Goal: Task Accomplishment & Management: Use online tool/utility

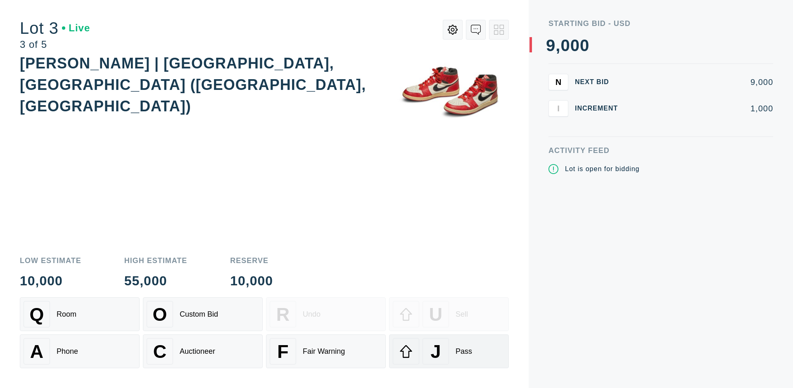
click at [449, 352] on div "J Pass" at bounding box center [449, 352] width 112 height 26
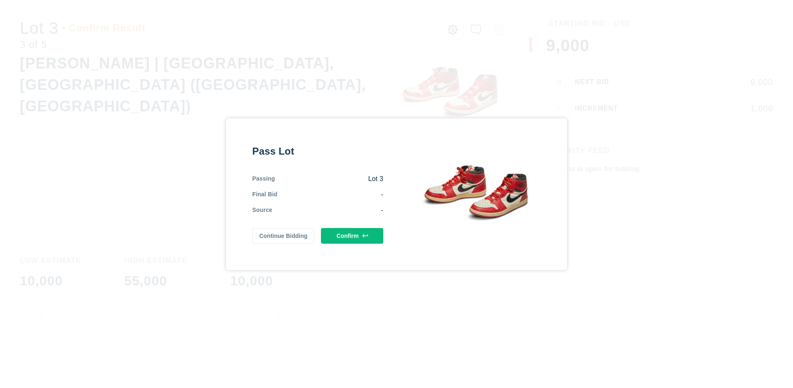
click at [352, 236] on button "Confirm" at bounding box center [352, 236] width 62 height 16
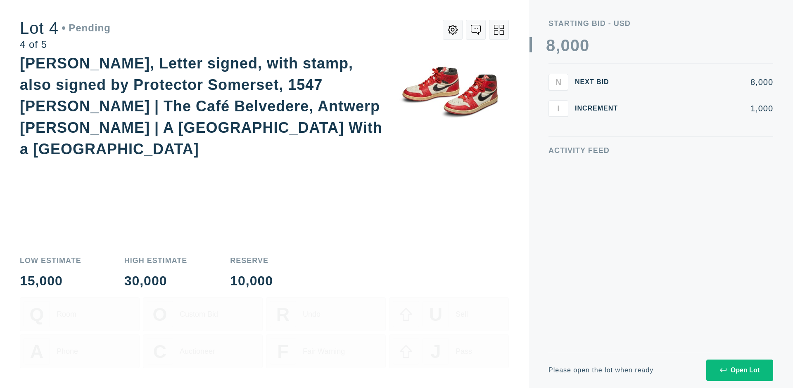
click at [499, 30] on icon at bounding box center [499, 30] width 10 height 10
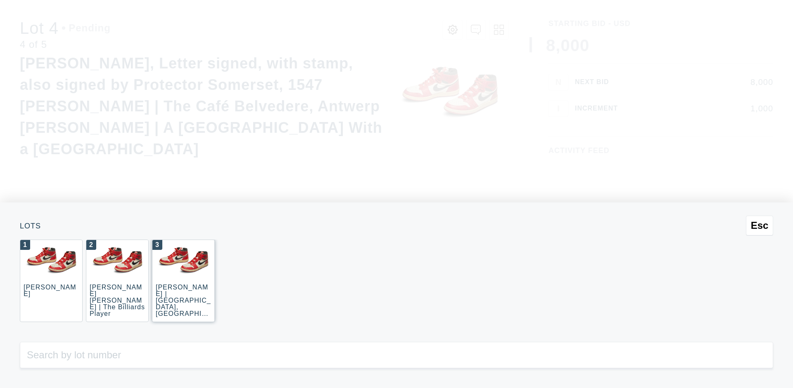
click at [183, 281] on div "3 [PERSON_NAME] | [GEOGRAPHIC_DATA], [GEOGRAPHIC_DATA] ([GEOGRAPHIC_DATA], [GEO…" at bounding box center [183, 281] width 63 height 83
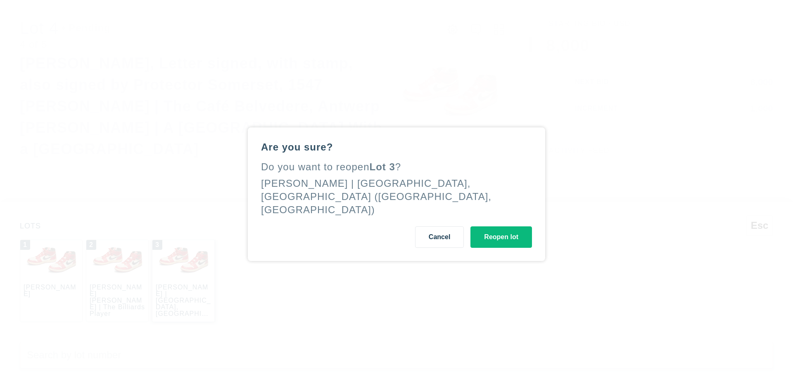
click at [501, 230] on button "Reopen lot" at bounding box center [501, 237] width 62 height 21
